Goal: Download file/media

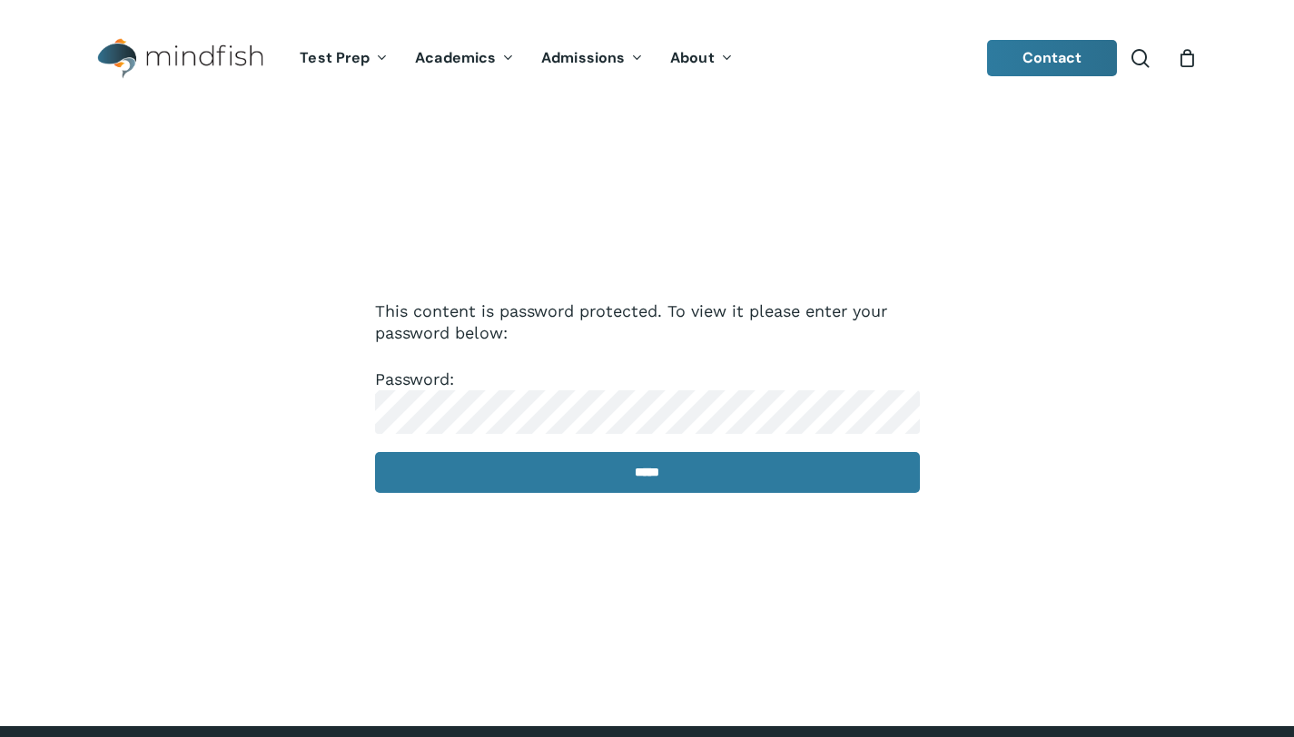
click at [497, 497] on p "Password: *****" at bounding box center [647, 443] width 545 height 149
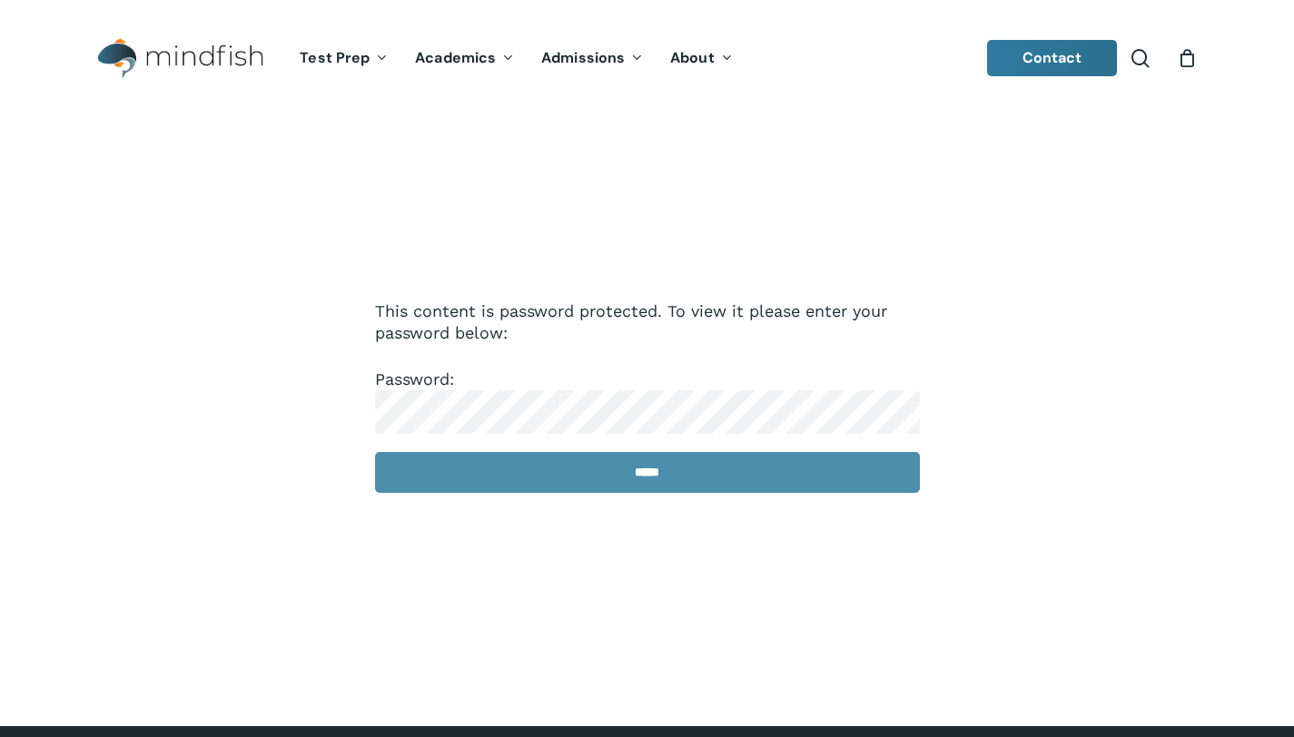
click at [519, 477] on input "*****" at bounding box center [647, 472] width 545 height 41
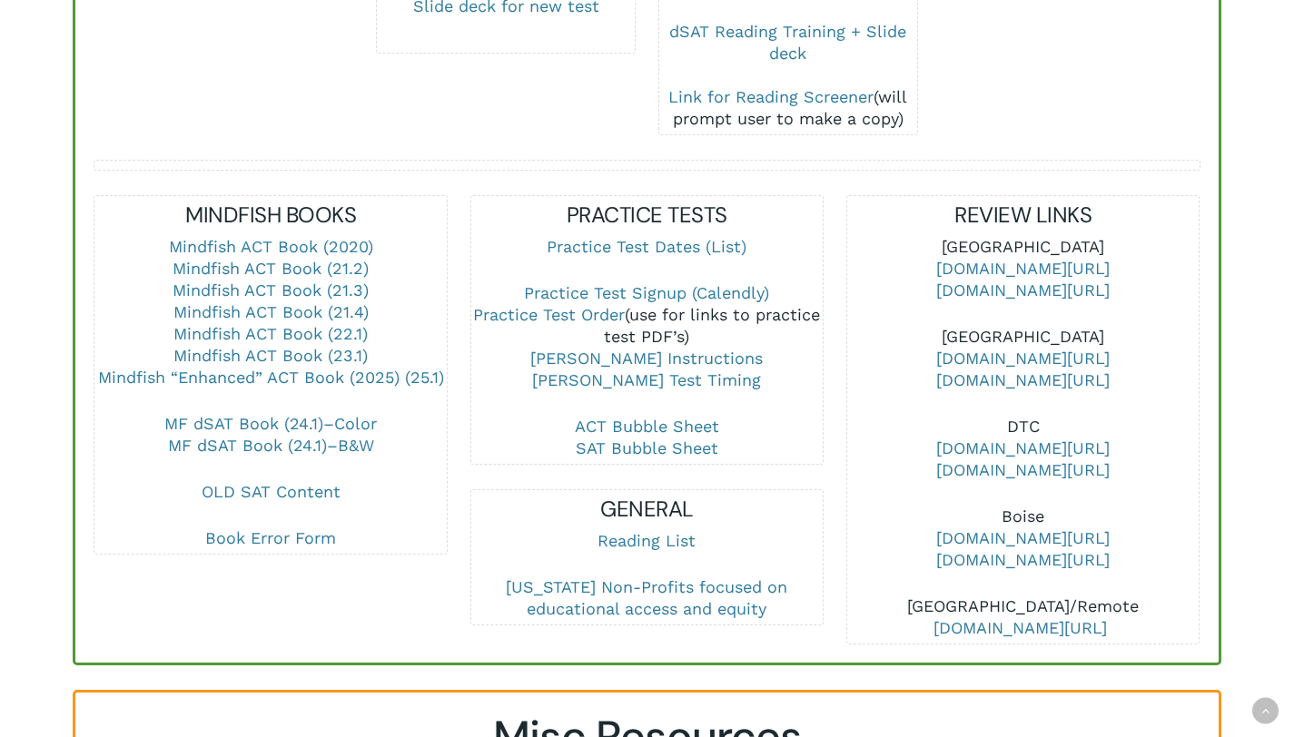
scroll to position [608, 0]
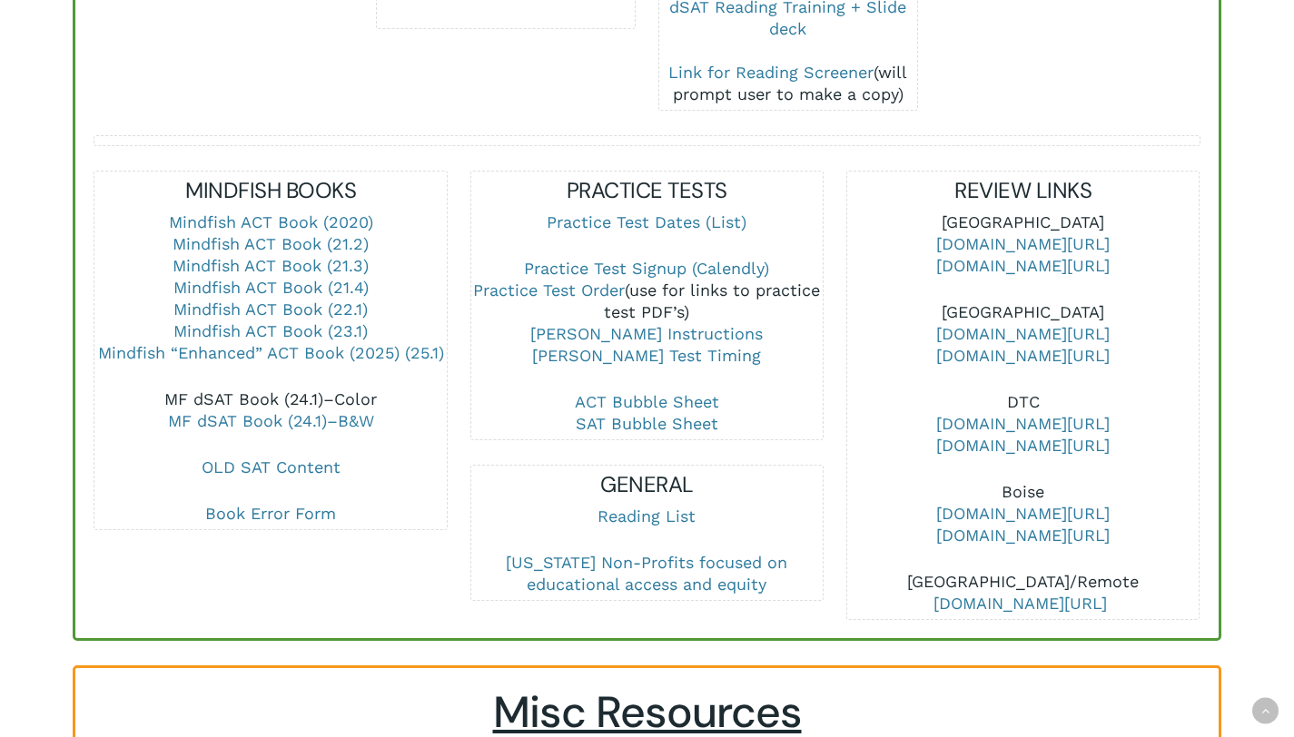
click at [306, 389] on link "MF dSAT Book (24.1)–Color" at bounding box center [270, 398] width 212 height 19
